Goal: Information Seeking & Learning: Find specific fact

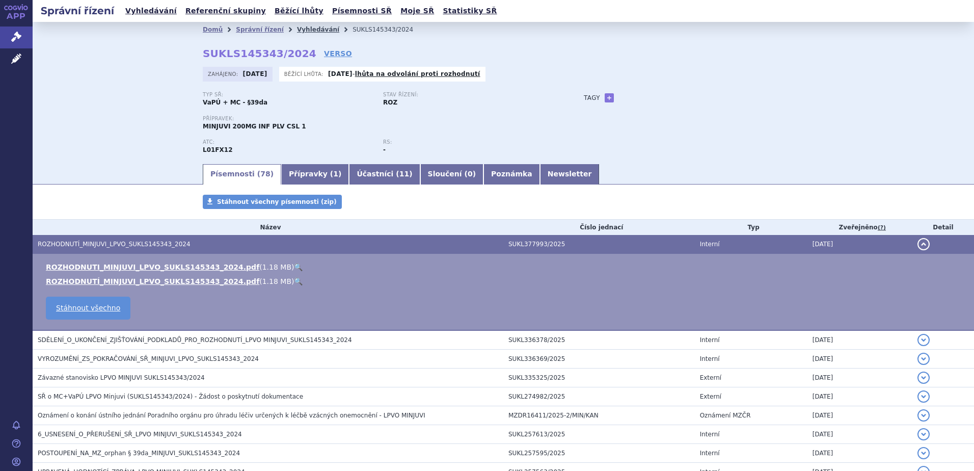
click at [304, 31] on link "Vyhledávání" at bounding box center [318, 29] width 42 height 7
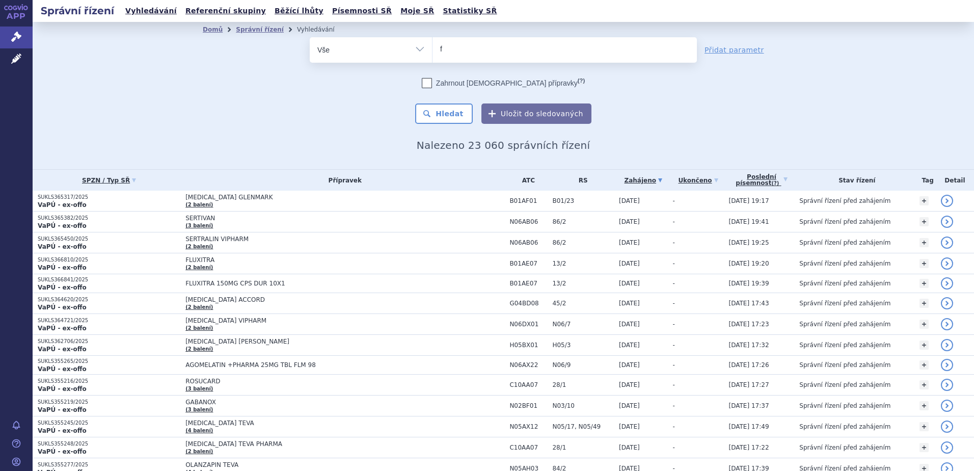
type input "fa"
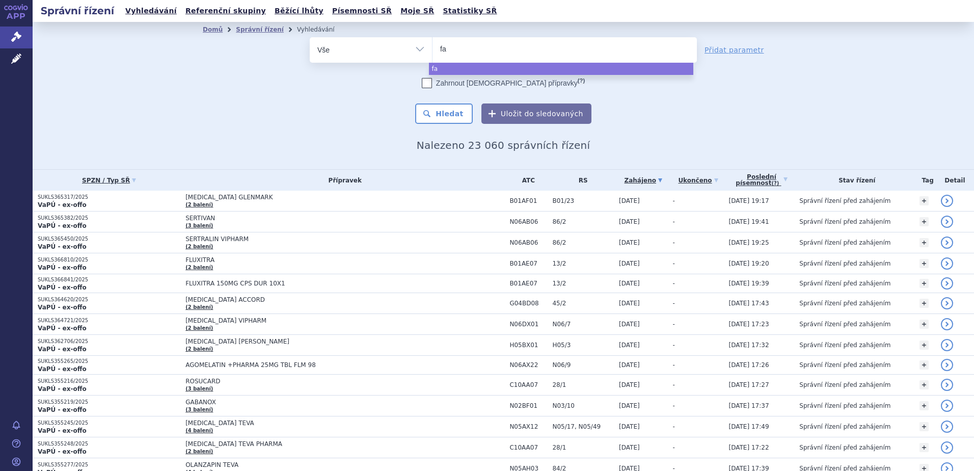
type input "fab"
type input "fabha"
type input "fabhal"
type input "fabhalta"
select select "fabhalta"
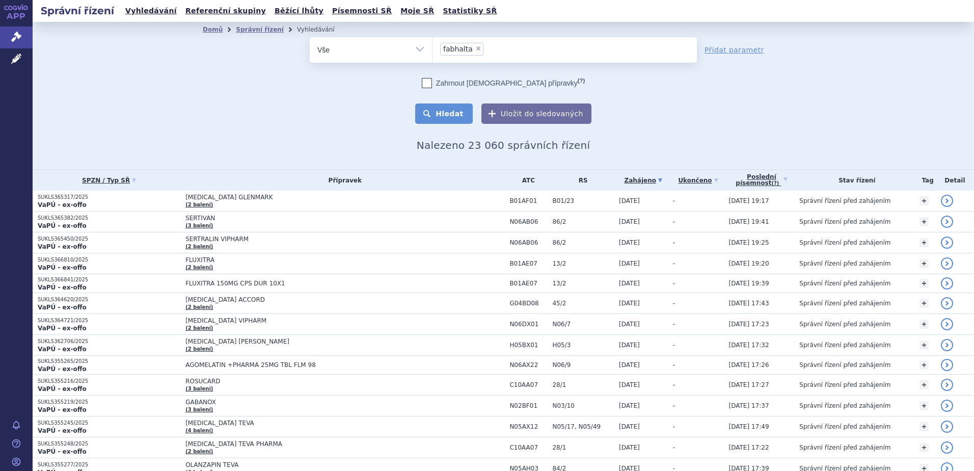
click at [449, 115] on button "Hledat" at bounding box center [444, 113] width 58 height 20
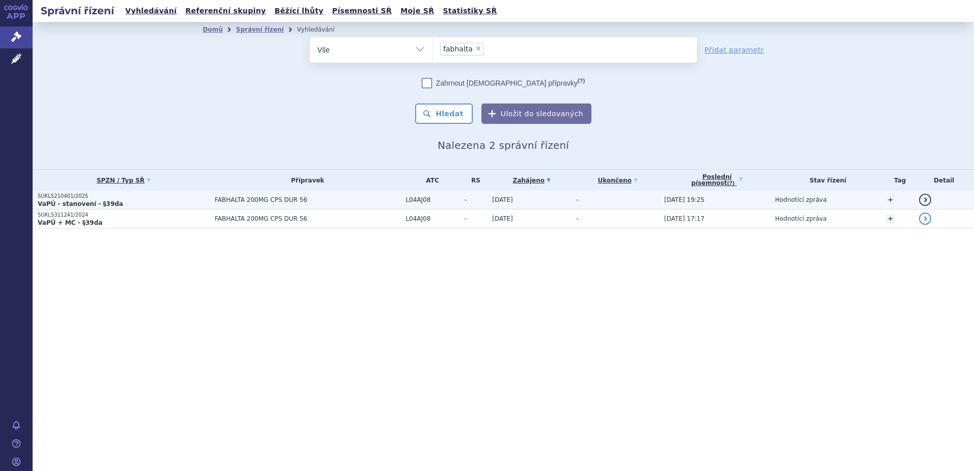
click at [78, 201] on strong "VaPÚ - stanovení - §39da" at bounding box center [81, 203] width 86 height 7
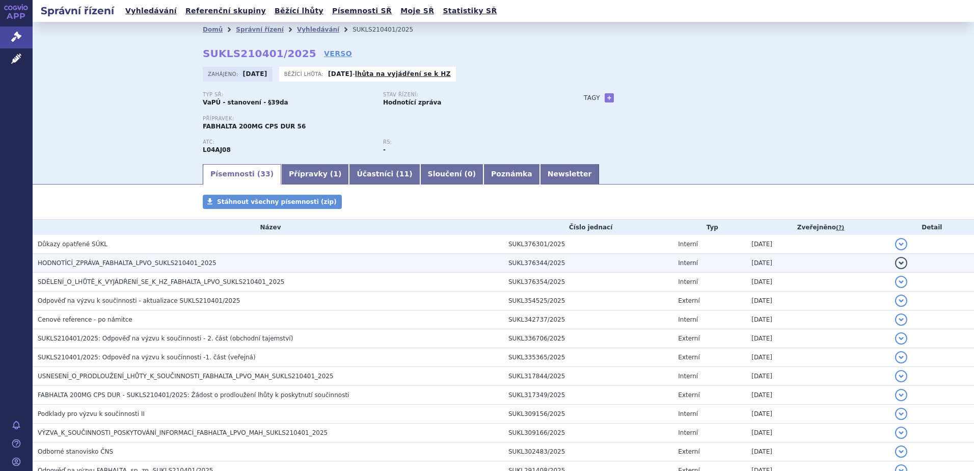
click at [164, 263] on span "HODNOTÍCÍ_ZPRÁVA_FABHALTA_LPVO_SUKLS210401_2025" at bounding box center [127, 262] width 179 height 7
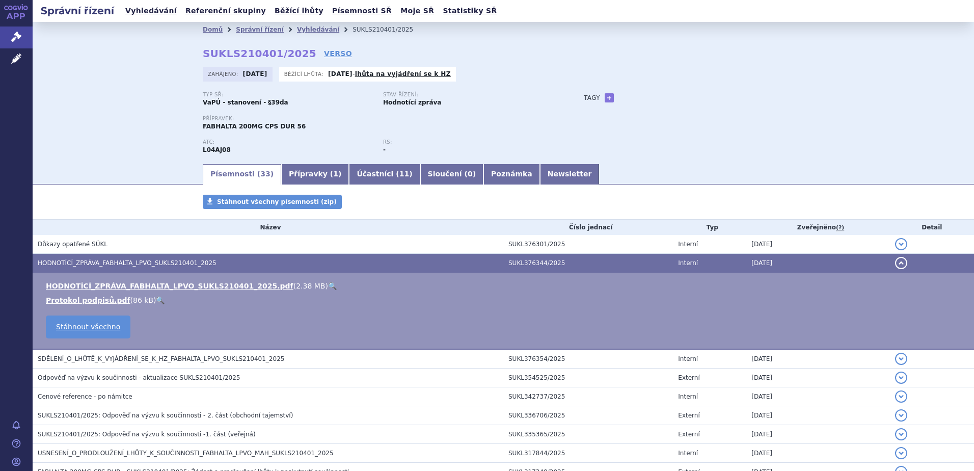
click at [328, 286] on link "🔍" at bounding box center [332, 286] width 9 height 8
click at [148, 12] on link "Vyhledávání" at bounding box center [151, 11] width 58 height 14
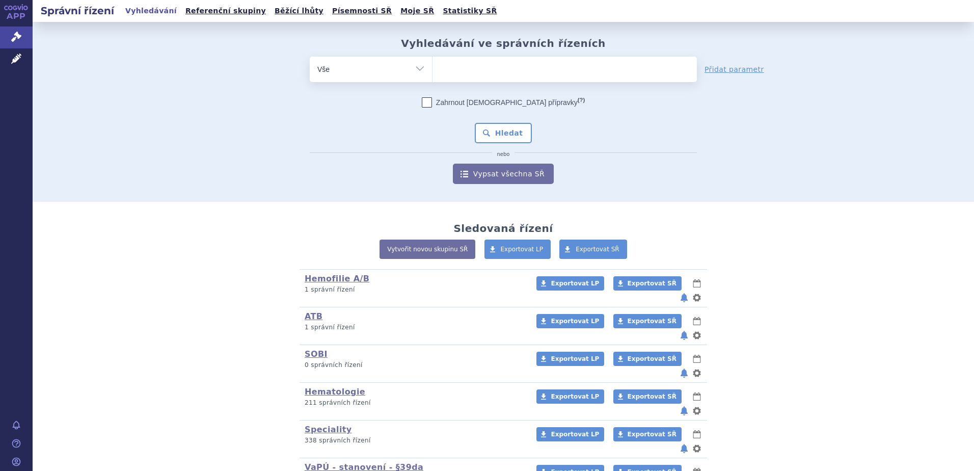
type input "SUKLS181711/2023"
select select "SUKLS181711/2023"
click at [494, 129] on button "Hledat" at bounding box center [504, 133] width 58 height 20
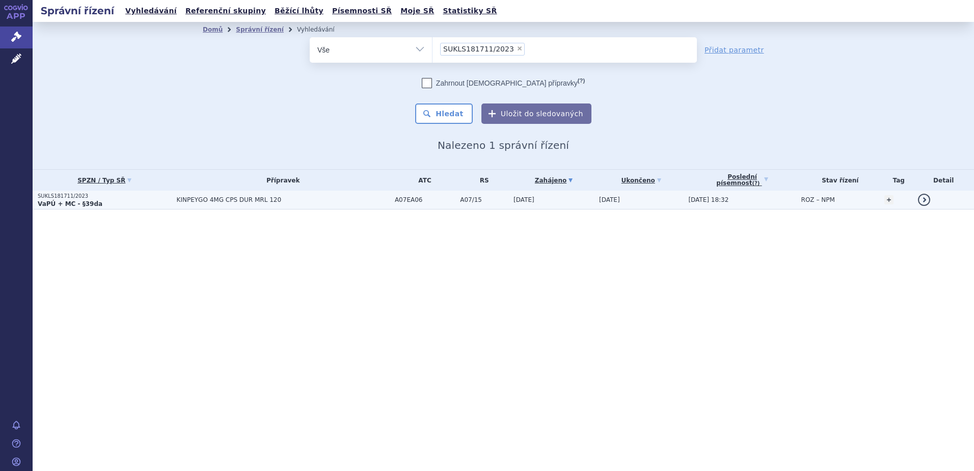
click at [188, 198] on span "KINPEYGO 4MG CPS DUR MRL 120" at bounding box center [283, 199] width 213 height 7
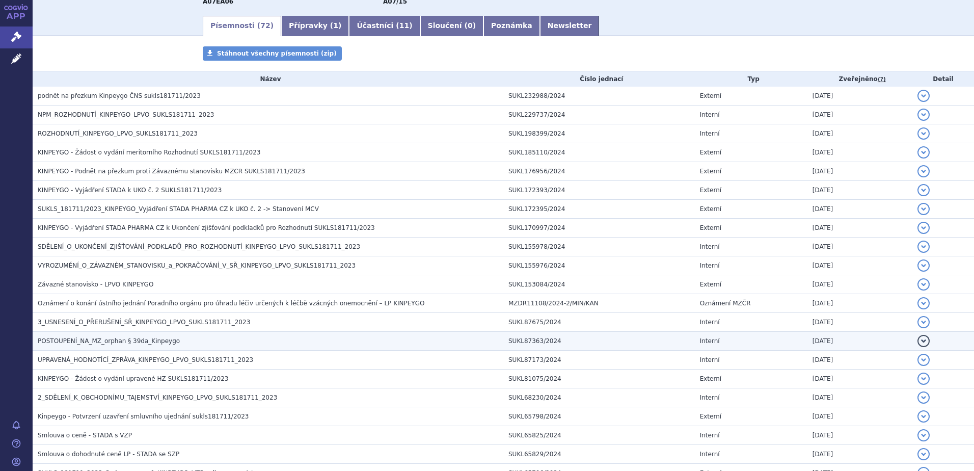
scroll to position [153, 0]
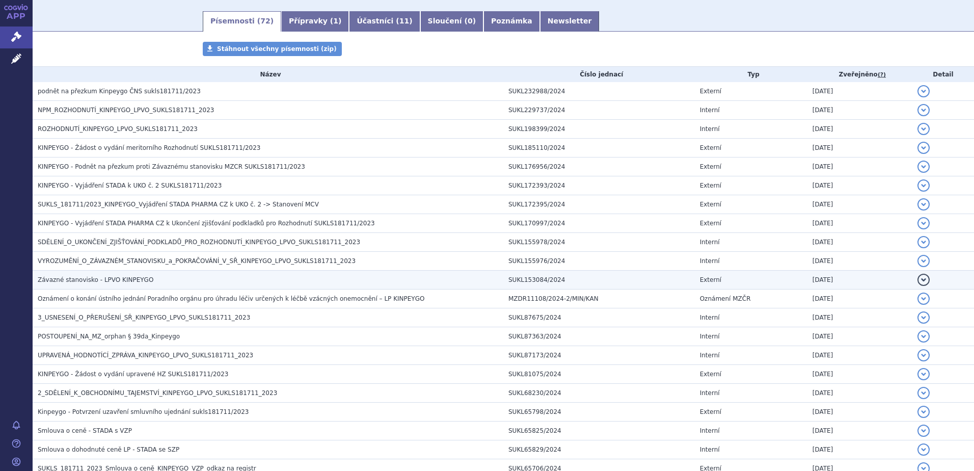
click at [185, 278] on h3 "Závazné stanovisko - LPVO KINPEYGO" at bounding box center [271, 280] width 466 height 10
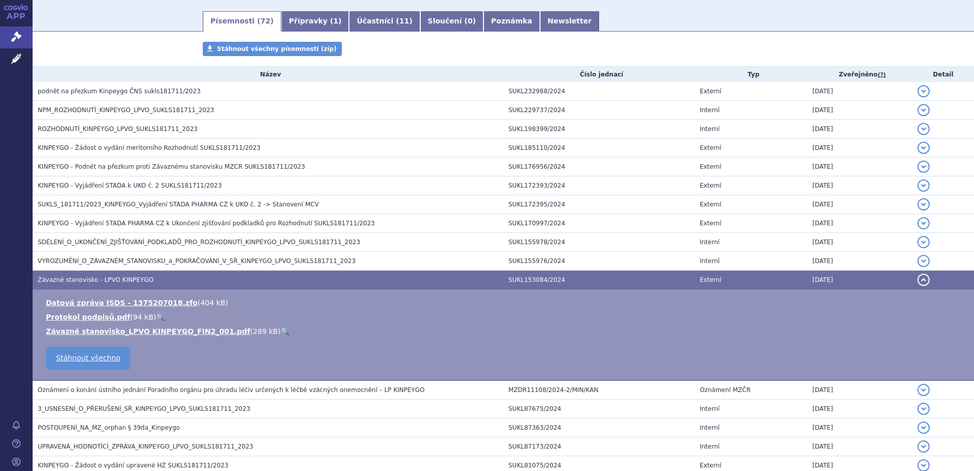
click at [281, 329] on link "🔍" at bounding box center [285, 331] width 9 height 8
